Goal: Navigation & Orientation: Find specific page/section

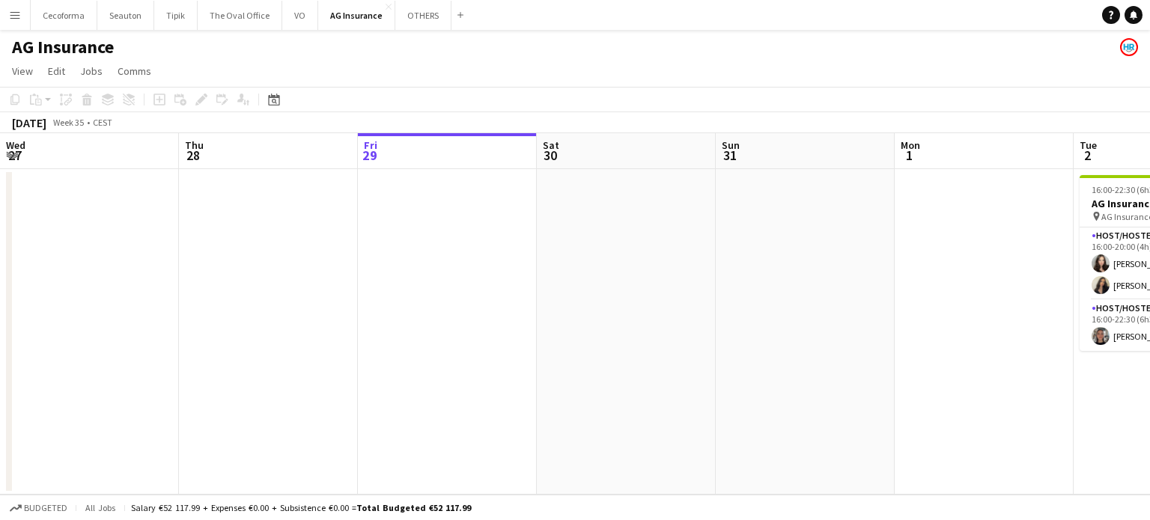
scroll to position [0, 553]
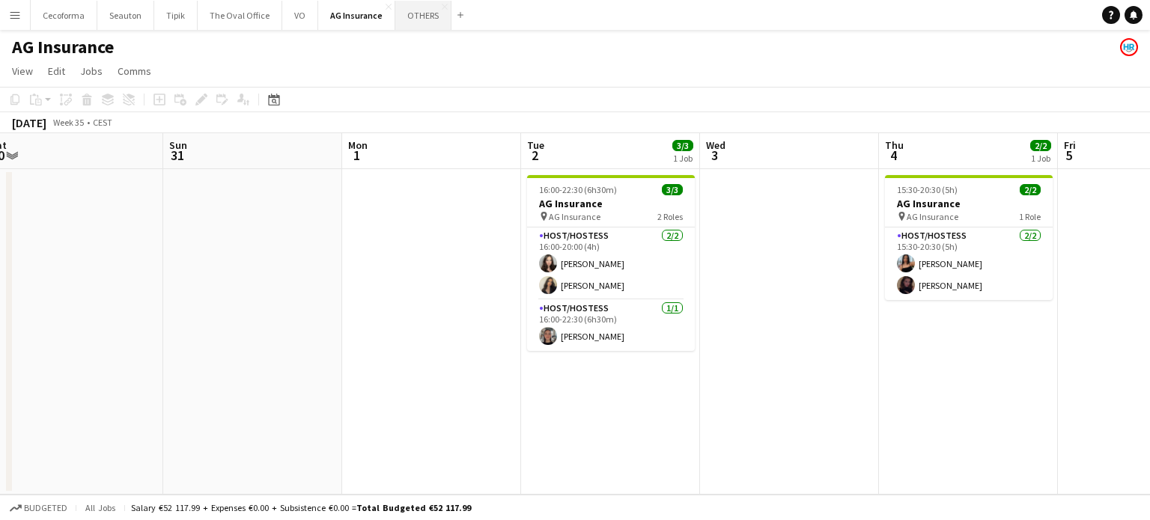
click at [410, 19] on button "OTHERS Close" at bounding box center [423, 15] width 56 height 29
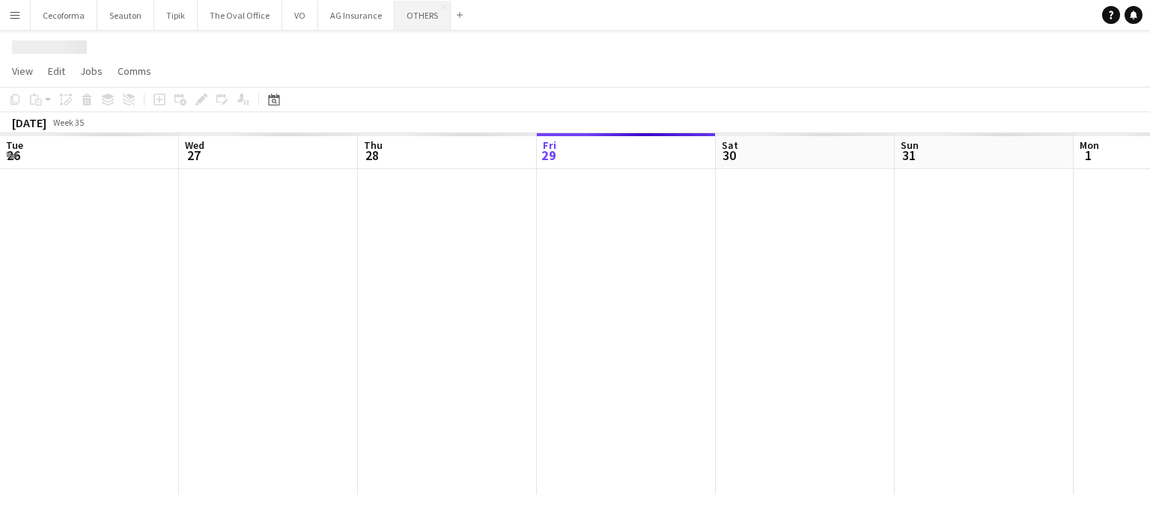
scroll to position [0, 358]
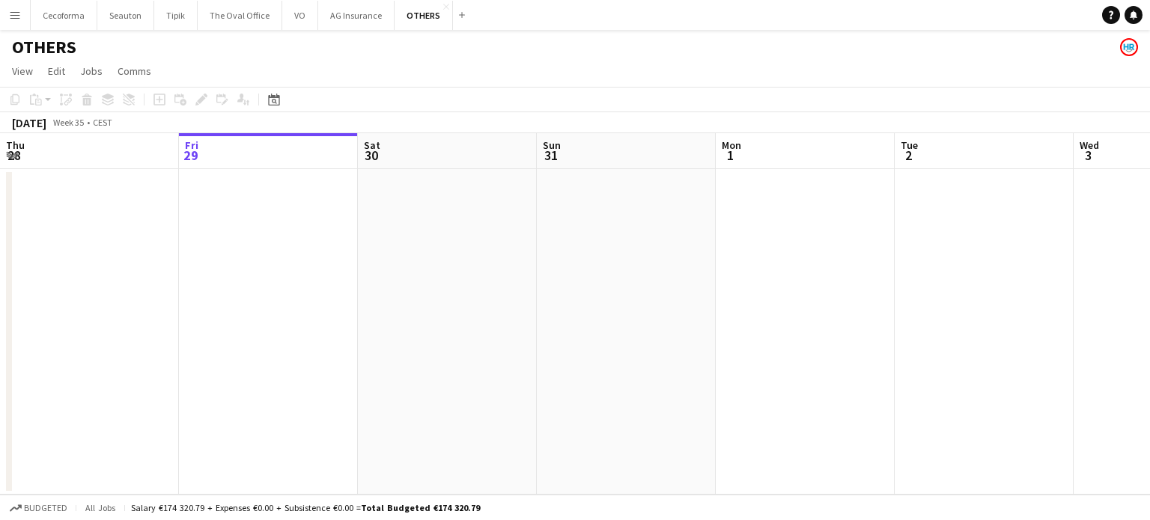
click at [13, 18] on app-icon "Menu" at bounding box center [15, 15] width 12 height 12
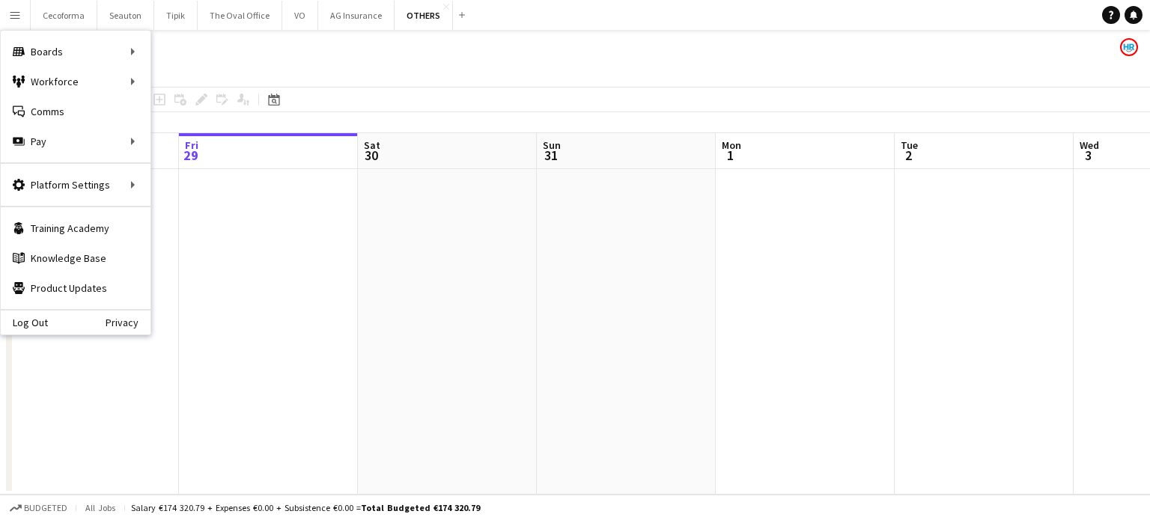
click at [13, 18] on app-icon "Menu" at bounding box center [15, 15] width 12 height 12
click at [863, 323] on app-date-cell at bounding box center [805, 332] width 179 height 326
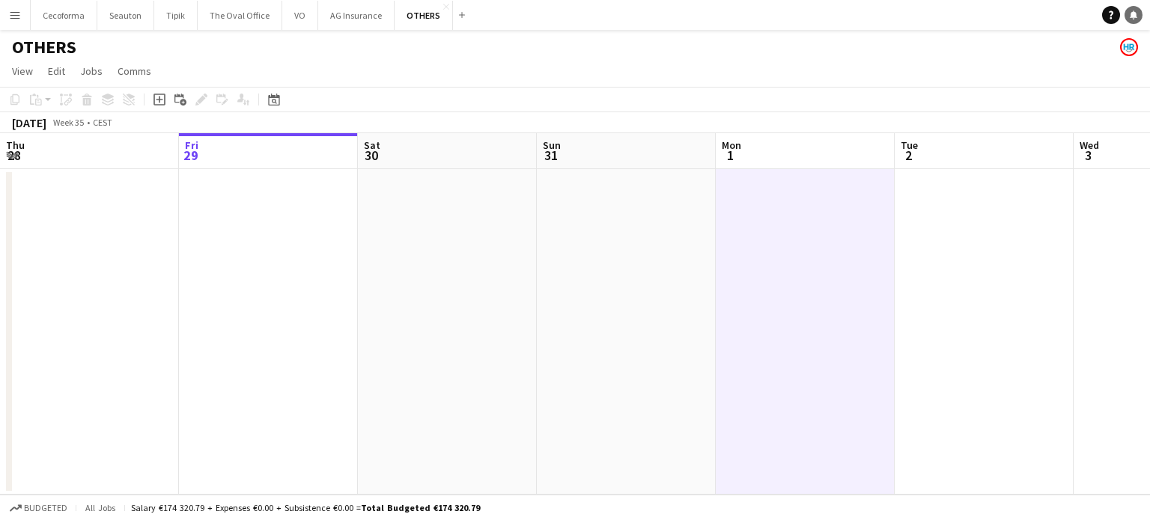
click at [1134, 10] on icon at bounding box center [1133, 13] width 7 height 7
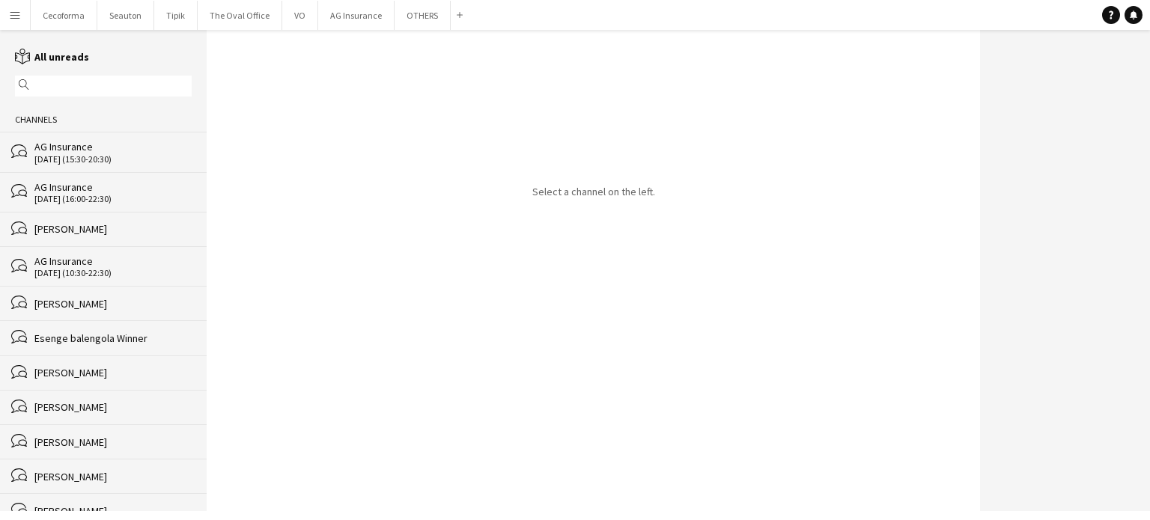
click at [45, 160] on div "[DATE] (15:30-20:30)" at bounding box center [112, 159] width 157 height 10
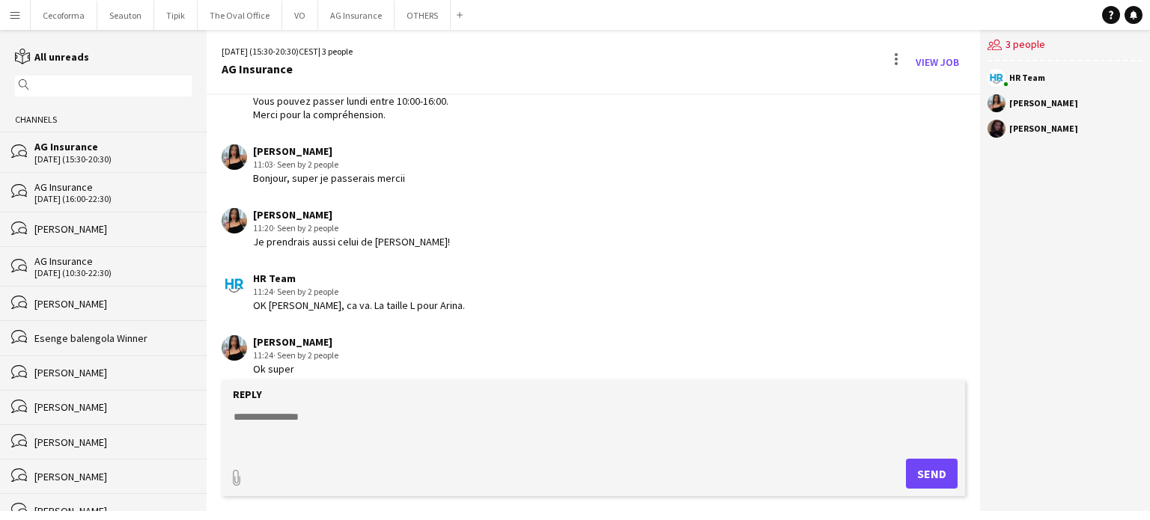
scroll to position [109, 0]
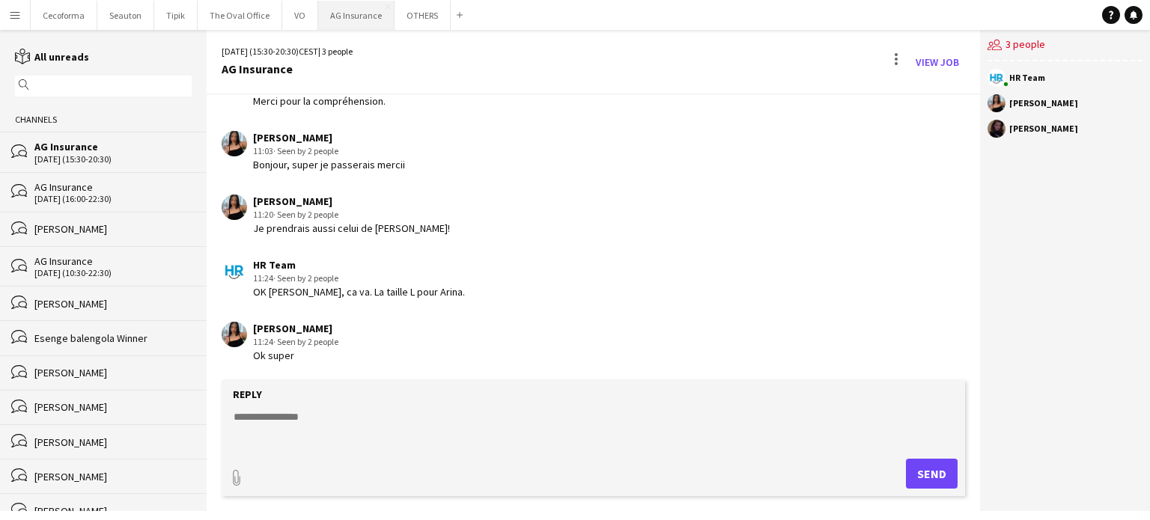
click at [350, 18] on button "AG Insurance Close" at bounding box center [356, 15] width 76 height 29
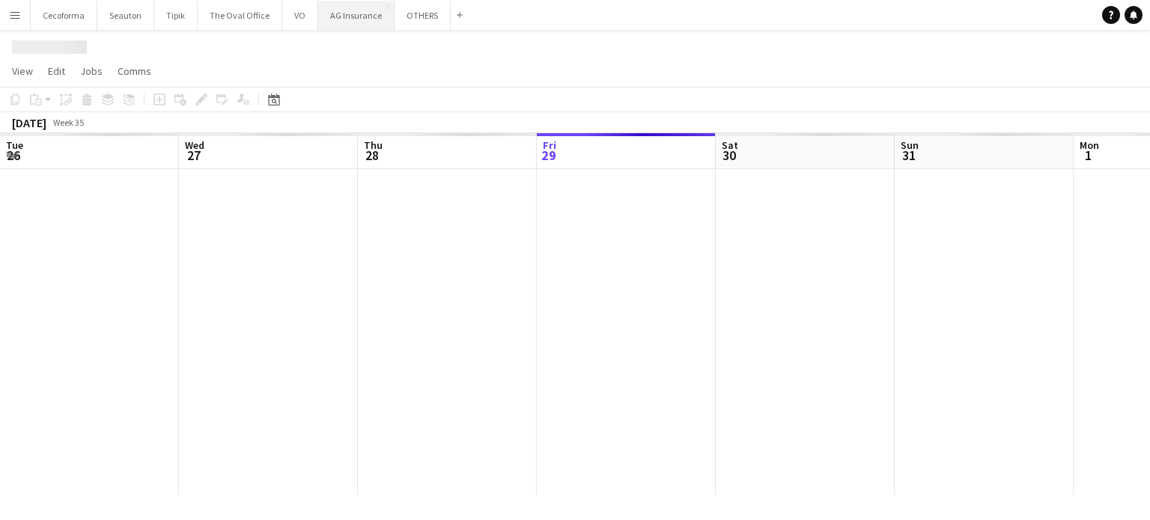
scroll to position [0, 358]
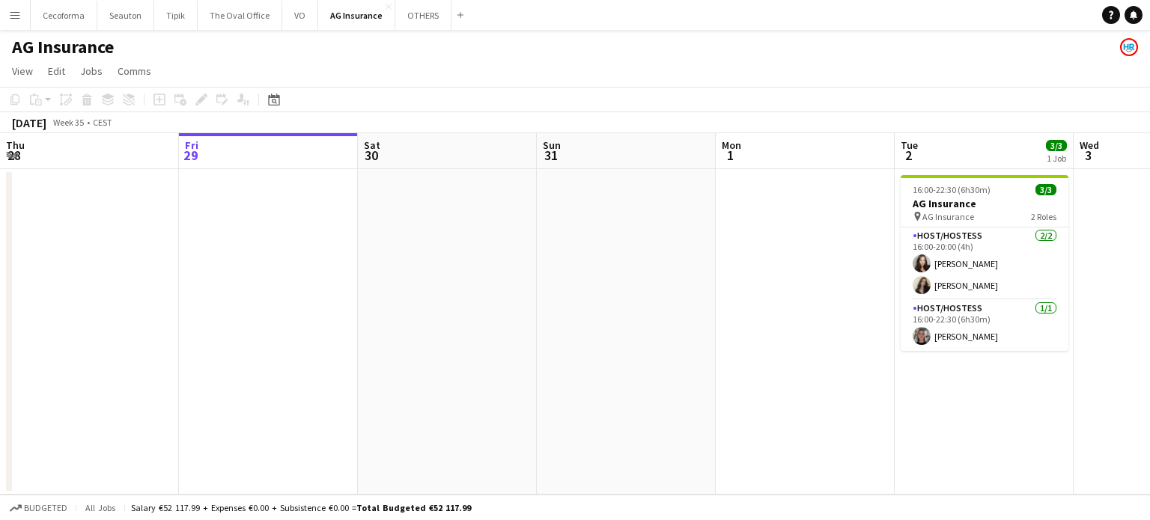
drag, startPoint x: 868, startPoint y: 378, endPoint x: 732, endPoint y: 370, distance: 135.8
click at [762, 372] on app-calendar-viewport "Tue 26 Wed 27 Thu 28 Fri 29 Sat 30 Sun 31 Mon 1 Tue 2 3/3 1 Job Wed 3 Thu 4 2/2…" at bounding box center [575, 314] width 1150 height 362
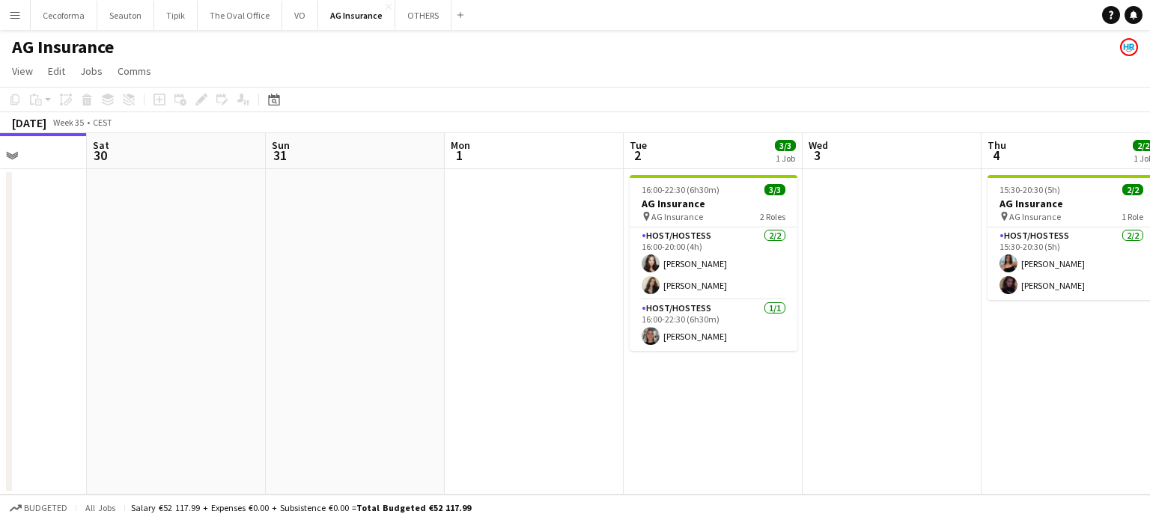
drag, startPoint x: 970, startPoint y: 420, endPoint x: 731, endPoint y: 362, distance: 245.2
click at [740, 363] on app-calendar-viewport "Tue 26 Wed 27 Thu 28 Fri 29 Sat 30 Sun 31 Mon 1 Tue 2 3/3 1 Job Wed 3 Thu 4 2/2…" at bounding box center [575, 314] width 1150 height 362
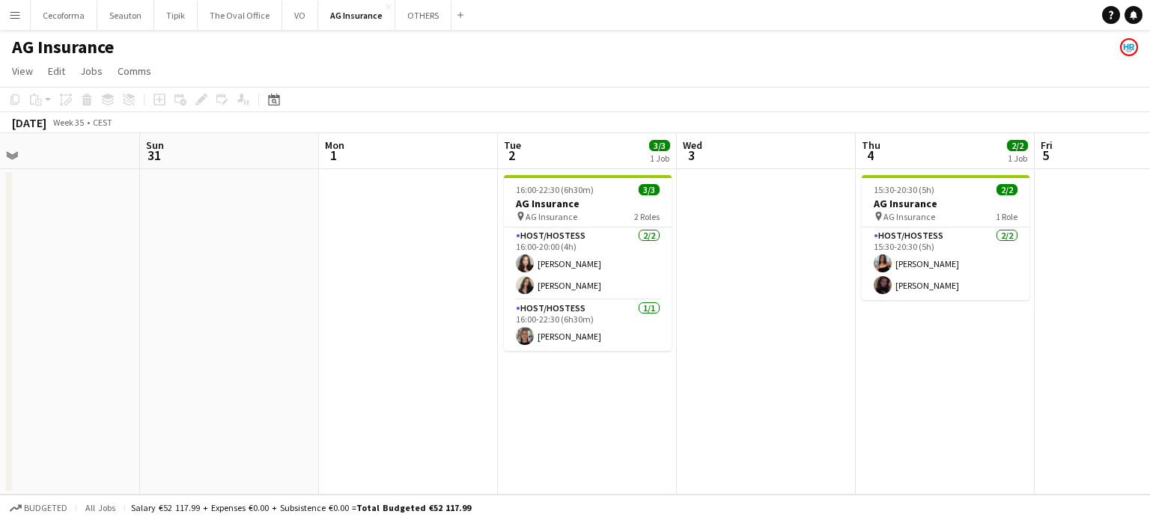
drag, startPoint x: 535, startPoint y: 293, endPoint x: 484, endPoint y: 276, distance: 54.0
click at [524, 289] on app-calendar-viewport "Wed 27 Thu 28 Fri 29 Sat 30 Sun 31 Mon 1 Tue 2 3/3 1 Job Wed 3 Thu 4 2/2 1 Job …" at bounding box center [575, 314] width 1150 height 362
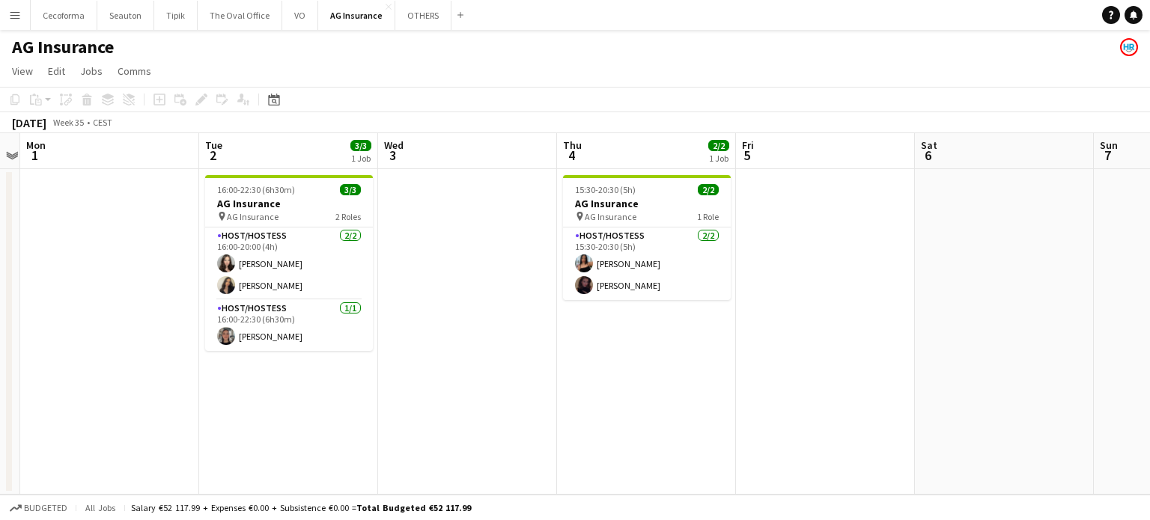
click at [684, 392] on app-date-cell "15:30-20:30 (5h) 2/2 AG Insurance pin AG Insurance 1 Role Host/Hostess [DATE] 1…" at bounding box center [646, 332] width 179 height 326
